Goal: Find specific fact: Find specific fact

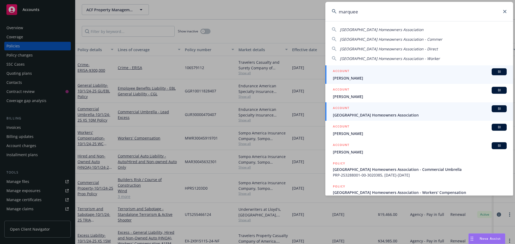
type input "marquee"
click at [387, 110] on div "ACCOUNT BI" at bounding box center [420, 108] width 174 height 7
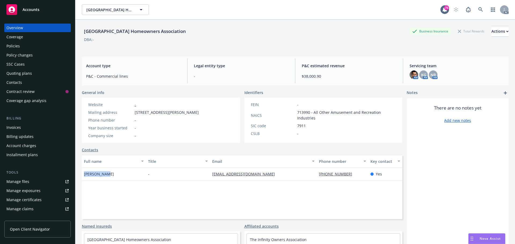
drag, startPoint x: 106, startPoint y: 175, endPoint x: 84, endPoint y: 175, distance: 21.7
click at [84, 175] on div "[PERSON_NAME]" at bounding box center [114, 174] width 64 height 13
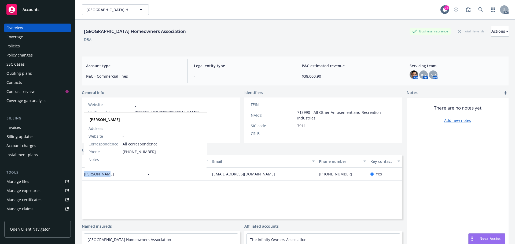
copy span "[PERSON_NAME]"
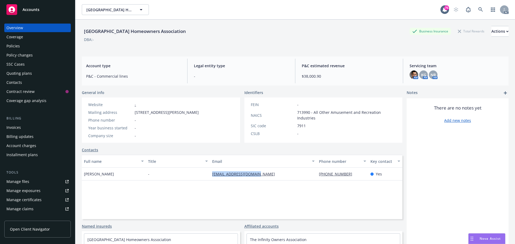
drag, startPoint x: 257, startPoint y: 174, endPoint x: 217, endPoint y: 174, distance: 40.2
click at [211, 174] on div "[EMAIL_ADDRESS][DOMAIN_NAME]" at bounding box center [263, 174] width 107 height 13
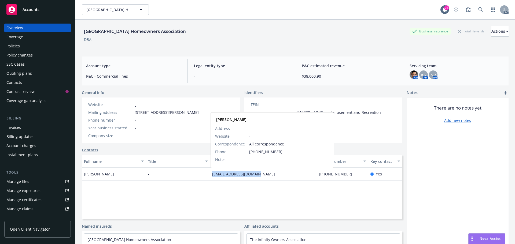
copy link "[EMAIL_ADDRESS][DOMAIN_NAME]"
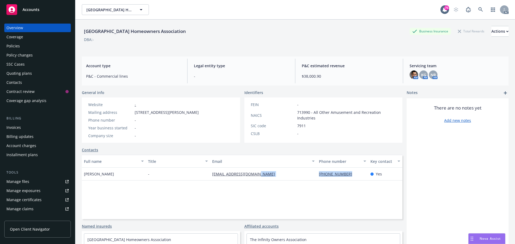
drag, startPoint x: 338, startPoint y: 173, endPoint x: 314, endPoint y: 173, distance: 23.6
click at [317, 173] on div "[PHONE_NUMBER]" at bounding box center [342, 174] width 51 height 13
copy link "[PHONE_NUMBER]"
click at [31, 48] on div "Policies" at bounding box center [37, 46] width 62 height 9
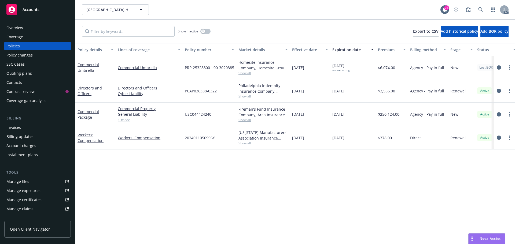
click at [120, 120] on link "1 more" at bounding box center [149, 120] width 63 height 6
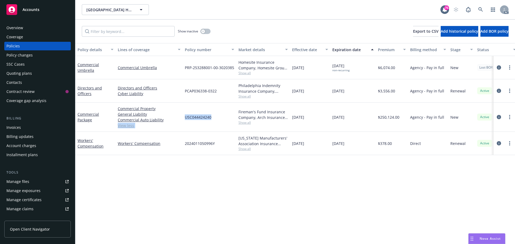
drag, startPoint x: 214, startPoint y: 117, endPoint x: 181, endPoint y: 117, distance: 33.0
click at [181, 117] on div "Commercial Package Commercial Property General Liability Commercial Auto Liabil…" at bounding box center [334, 117] width 518 height 29
click at [211, 121] on div "USC044424240" at bounding box center [210, 117] width 54 height 29
drag, startPoint x: 209, startPoint y: 117, endPoint x: 185, endPoint y: 117, distance: 24.1
click at [185, 117] on div "USC044424240" at bounding box center [210, 117] width 54 height 29
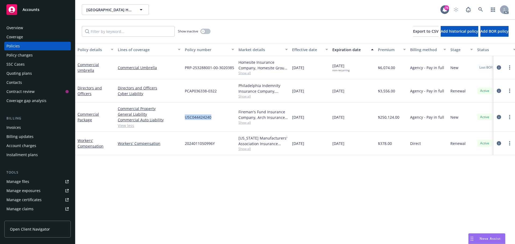
copy span "USC044424240"
click at [245, 124] on span "Show all" at bounding box center [262, 122] width 49 height 5
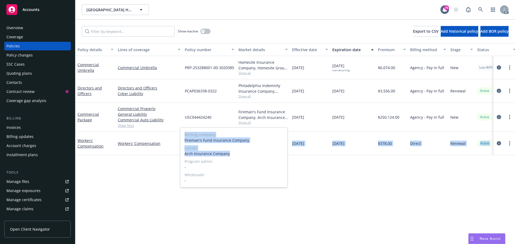
drag, startPoint x: 208, startPoint y: 152, endPoint x: 193, endPoint y: 154, distance: 15.4
click at [180, 153] on body "Accounts Overview Coverage Policies Policy changes SSC Cases Quoting plans Cont…" at bounding box center [257, 122] width 515 height 244
drag, startPoint x: 193, startPoint y: 154, endPoint x: 233, endPoint y: 152, distance: 40.1
click at [234, 151] on span "Arch Insurance Company" at bounding box center [234, 154] width 99 height 6
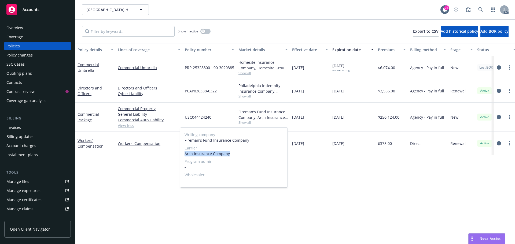
drag, startPoint x: 230, startPoint y: 153, endPoint x: 184, endPoint y: 153, distance: 46.1
click at [184, 153] on div "Writing company Fireman's Fund Insurance Company Carrier Arch Insurance Company…" at bounding box center [233, 158] width 107 height 60
copy span "Arch Insurance Company"
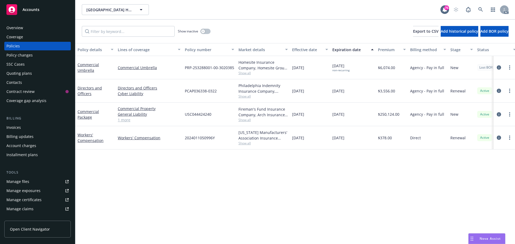
click at [19, 28] on div "Overview" at bounding box center [14, 28] width 17 height 9
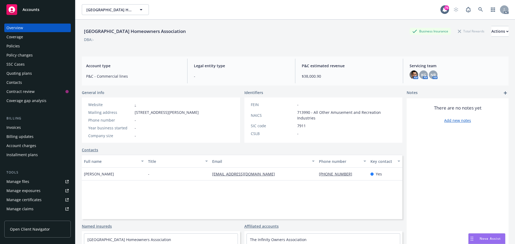
click at [25, 48] on div "Policies" at bounding box center [37, 46] width 62 height 9
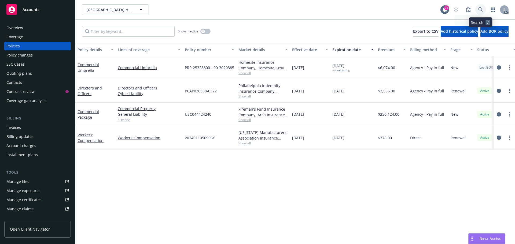
click at [483, 10] on link at bounding box center [480, 9] width 11 height 11
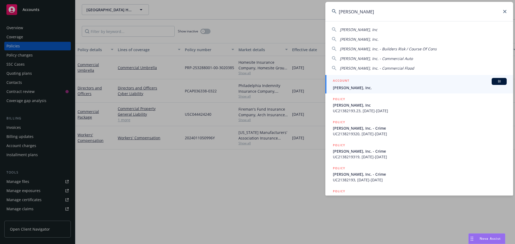
type input "[PERSON_NAME]"
click at [364, 89] on span "[PERSON_NAME], Inc." at bounding box center [420, 88] width 174 height 6
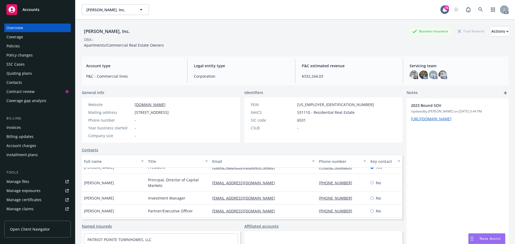
scroll to position [18, 0]
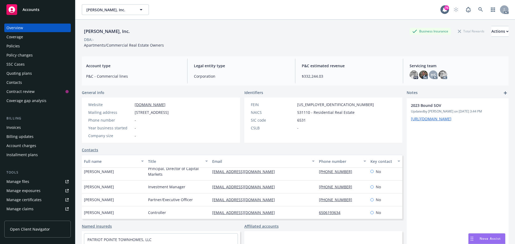
click at [19, 47] on div "Policies" at bounding box center [12, 46] width 13 height 9
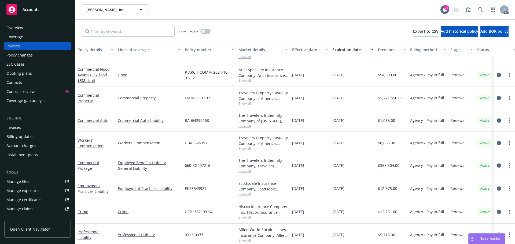
scroll to position [107, 0]
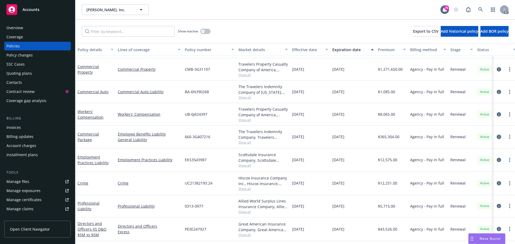
click at [497, 137] on icon "circleInformation" at bounding box center [499, 137] width 4 height 4
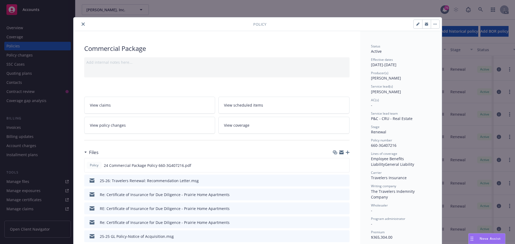
click at [80, 24] on button "close" at bounding box center [83, 24] width 6 height 6
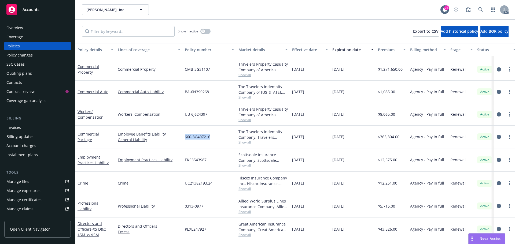
drag, startPoint x: 212, startPoint y: 138, endPoint x: 185, endPoint y: 136, distance: 26.9
click at [185, 136] on div "660-3G407216" at bounding box center [210, 137] width 54 height 23
copy span "660-3G407216"
click at [246, 142] on span "Show all" at bounding box center [262, 142] width 49 height 5
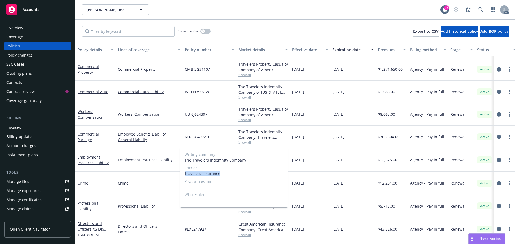
drag, startPoint x: 222, startPoint y: 174, endPoint x: 183, endPoint y: 174, distance: 38.6
click at [183, 174] on div "Writing company The Travelers Indemnity Company Carrier Travelers Insurance Pro…" at bounding box center [233, 178] width 107 height 60
copy span "Travelers Insurance"
